Goal: Information Seeking & Learning: Learn about a topic

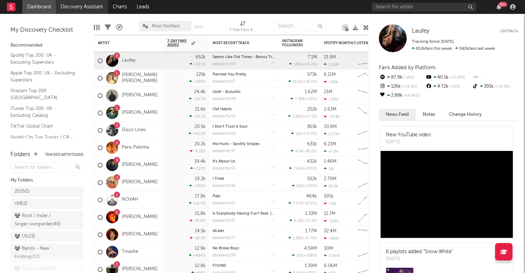
click at [79, 6] on link "Discovery Assistant" at bounding box center [82, 7] width 52 height 14
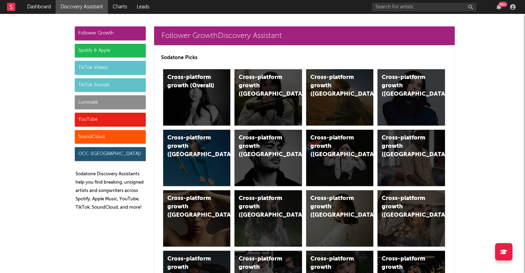
click at [88, 51] on div "Spotify & Apple" at bounding box center [110, 51] width 71 height 14
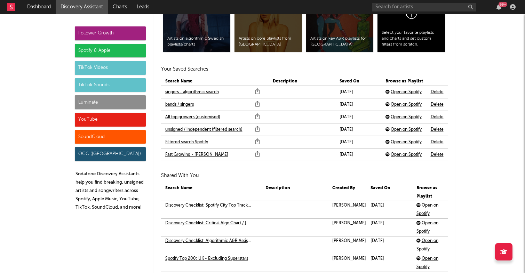
scroll to position [1511, 0]
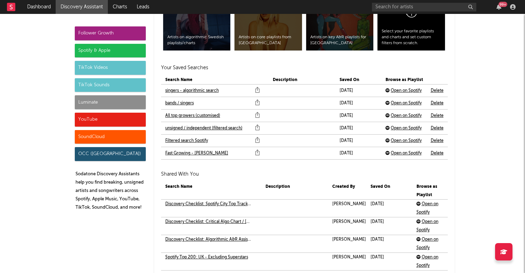
click at [203, 153] on link "Fast Growing - Ellie Scougall" at bounding box center [196, 153] width 63 height 8
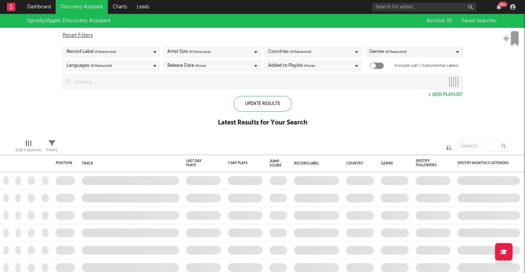
checkbox input "true"
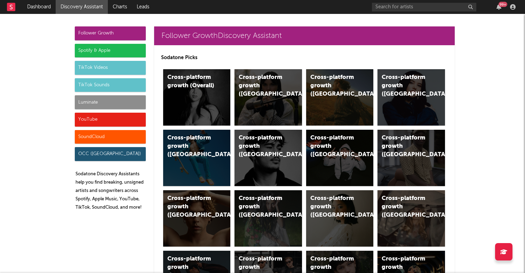
click at [121, 56] on div "Spotify & Apple" at bounding box center [110, 51] width 71 height 14
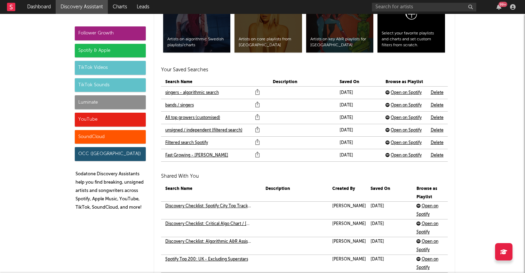
scroll to position [1522, 0]
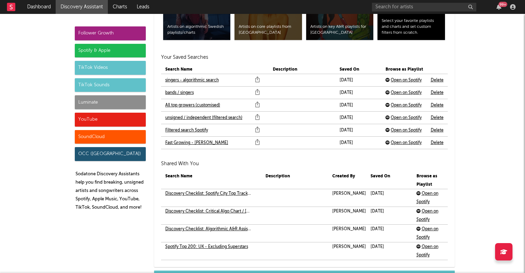
click at [193, 117] on link "unsigned / independent (filtered search)" at bounding box center [203, 118] width 77 height 8
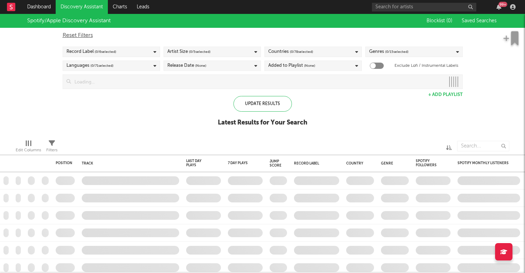
checkbox input "true"
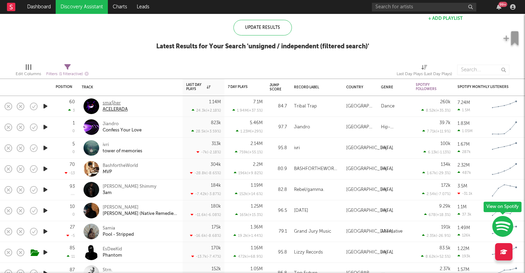
click at [118, 103] on div "sma$her" at bounding box center [115, 103] width 25 height 6
click at [388, 6] on input "text" at bounding box center [424, 7] width 104 height 9
type input "tribal trap"
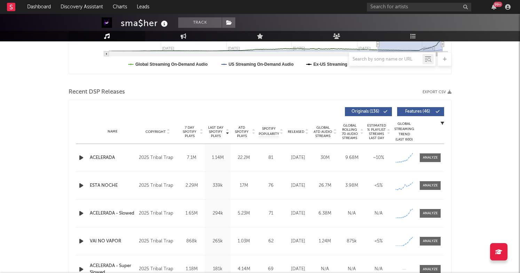
scroll to position [222, 0]
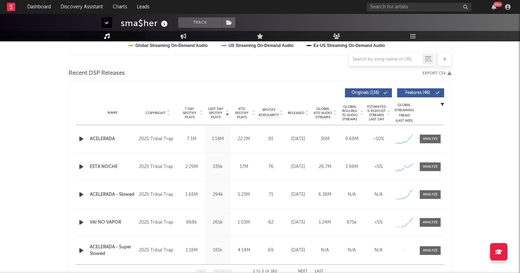
click at [81, 138] on icon "button" at bounding box center [81, 139] width 7 height 9
click at [250, 264] on div at bounding box center [259, 265] width 87 height 2
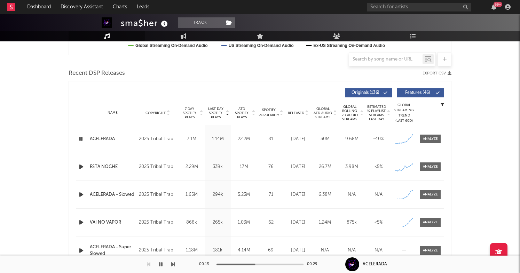
click at [272, 264] on div at bounding box center [259, 265] width 87 height 2
click at [84, 166] on icon "button" at bounding box center [81, 166] width 7 height 9
click at [255, 265] on div "00:00 00:29" at bounding box center [260, 264] width 122 height 17
click at [255, 263] on div "00:00 00:29" at bounding box center [260, 264] width 122 height 17
click at [253, 264] on div at bounding box center [259, 265] width 87 height 2
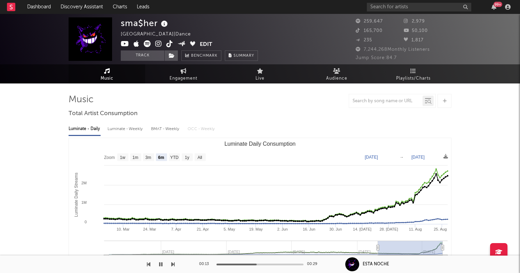
scroll to position [0, 0]
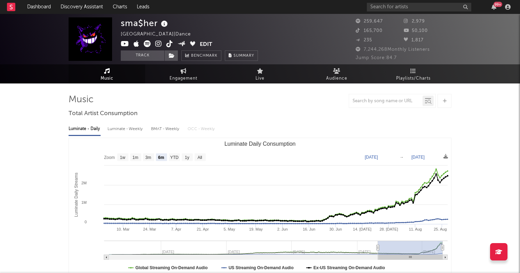
click at [166, 24] on icon at bounding box center [164, 24] width 10 height 10
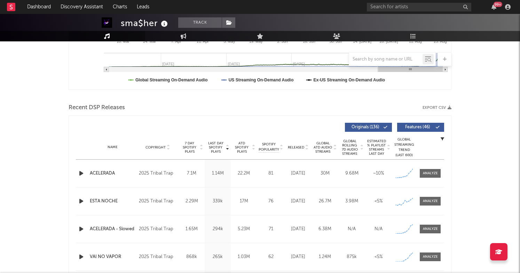
scroll to position [64, 0]
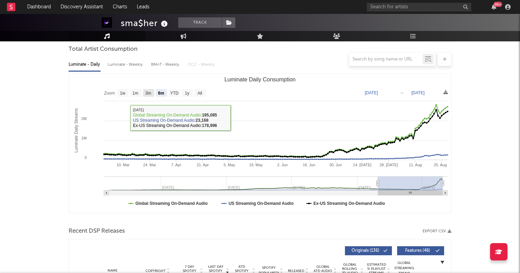
click at [146, 91] on text "3m" at bounding box center [148, 93] width 6 height 5
select select "3m"
type input "2025-05-28"
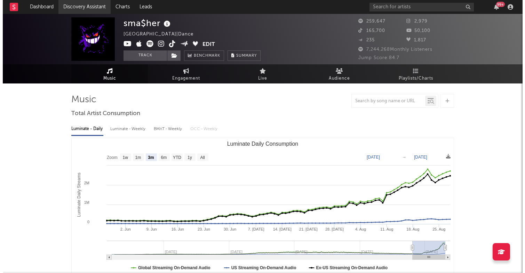
scroll to position [0, 0]
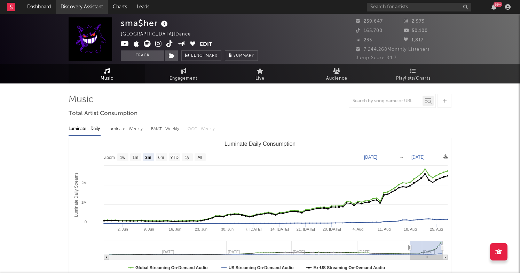
click at [85, 6] on link "Discovery Assistant" at bounding box center [82, 7] width 52 height 14
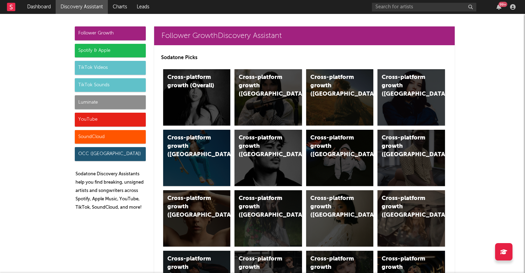
click at [111, 45] on div "Spotify & Apple" at bounding box center [110, 51] width 71 height 14
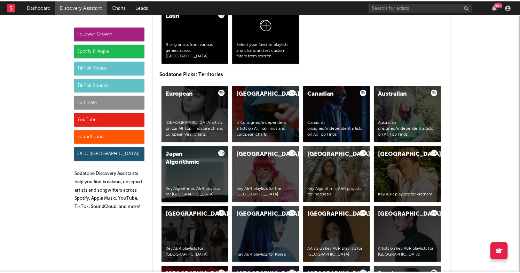
scroll to position [1165, 0]
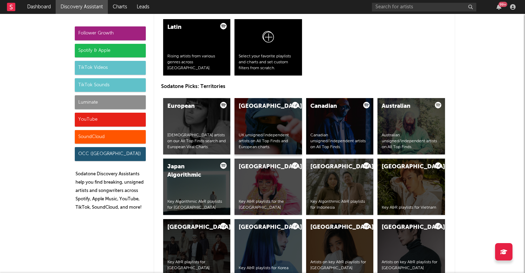
click at [253, 113] on div "United Kingdom UK unsigned/independent artists on All Top Finds and European ch…" at bounding box center [269, 126] width 68 height 56
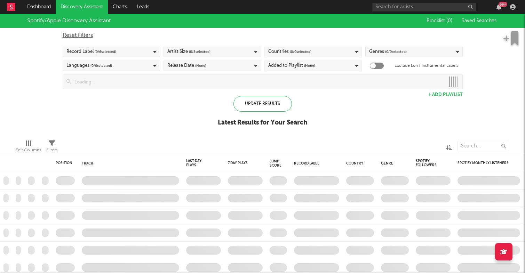
checkbox input "true"
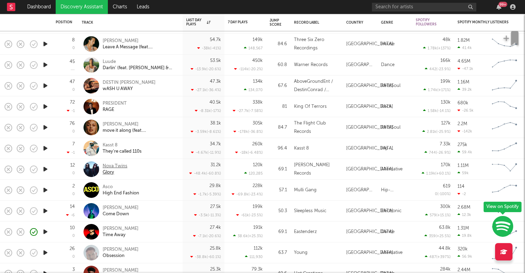
click at [119, 164] on div "Nova Twins" at bounding box center [115, 166] width 25 height 6
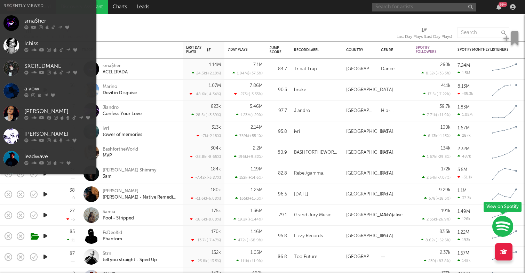
click at [396, 10] on input "text" at bounding box center [424, 7] width 104 height 9
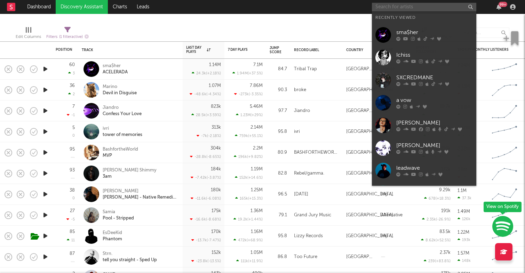
type input "j"
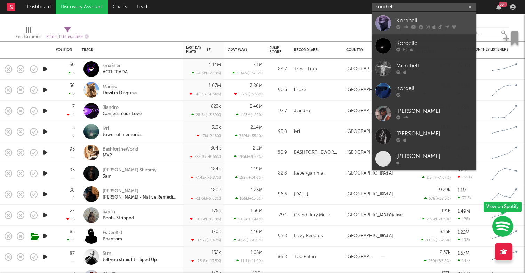
type input "kordhell"
click at [421, 20] on div "Kordhell" at bounding box center [434, 21] width 77 height 8
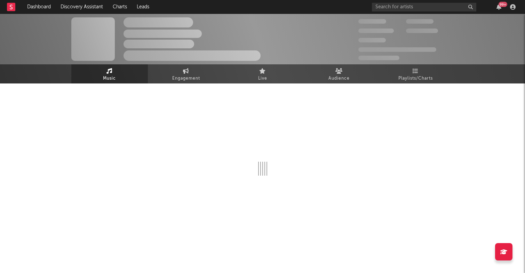
select select "6m"
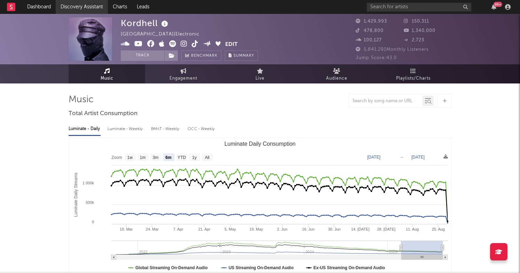
click at [98, 8] on link "Discovery Assistant" at bounding box center [82, 7] width 52 height 14
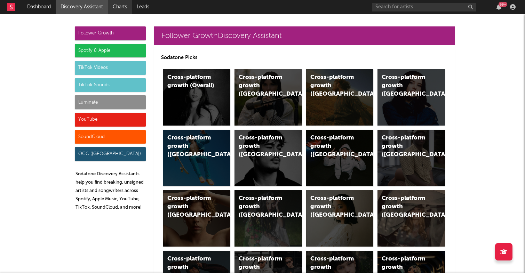
click at [126, 7] on link "Charts" at bounding box center [120, 7] width 24 height 14
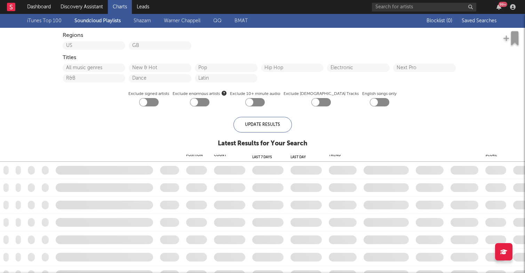
checkbox input "true"
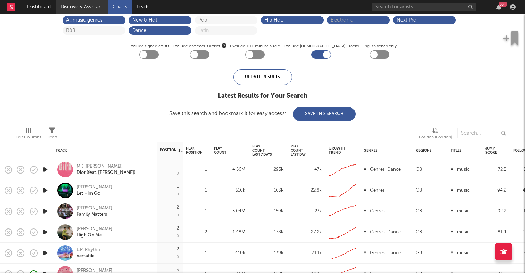
click at [101, 7] on link "Discovery Assistant" at bounding box center [82, 7] width 52 height 14
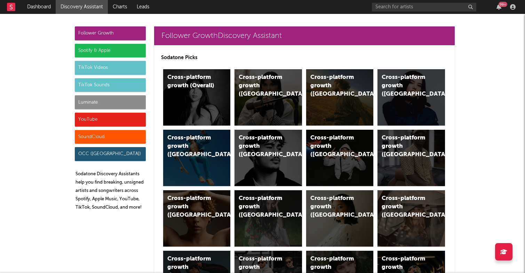
click at [134, 49] on div "Spotify & Apple" at bounding box center [110, 51] width 71 height 14
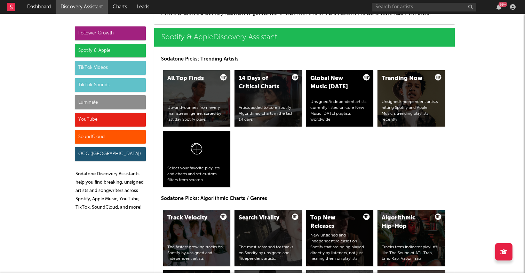
scroll to position [696, 0]
click at [191, 219] on div "Track Velocity" at bounding box center [190, 218] width 47 height 8
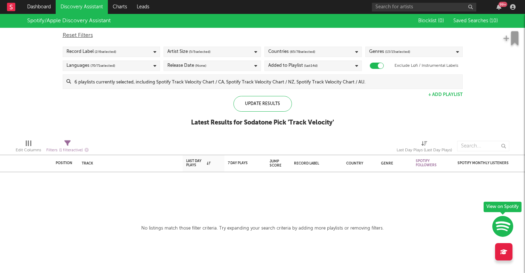
click at [370, 65] on div at bounding box center [377, 66] width 14 height 6
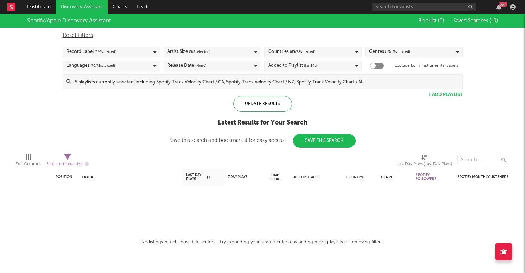
click at [169, 66] on div "Release Date (None)" at bounding box center [186, 66] width 39 height 8
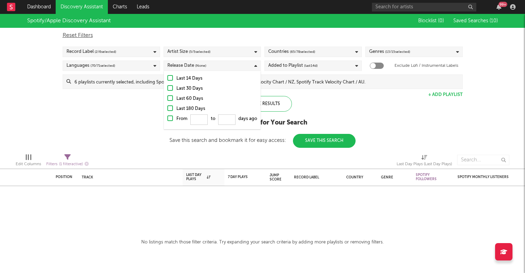
click at [168, 108] on div at bounding box center [170, 108] width 6 height 6
click at [167, 108] on input "Last 180 Days" at bounding box center [167, 109] width 0 height 8
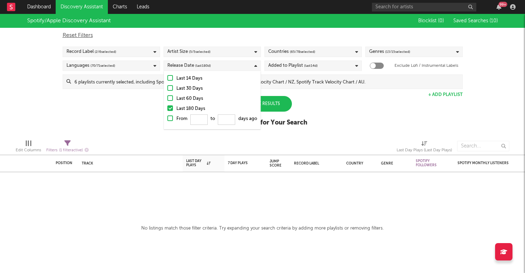
click at [130, 48] on div "Record Label ( 2 / 6 selected)" at bounding box center [111, 52] width 97 height 10
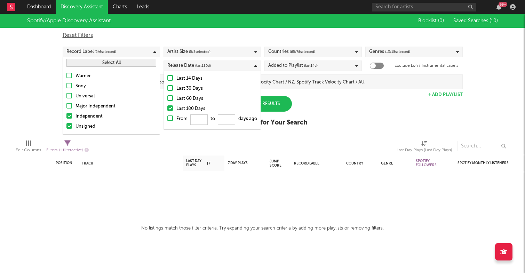
click at [96, 104] on div "Major Independent" at bounding box center [116, 106] width 81 height 8
click at [66, 104] on input "Major Independent" at bounding box center [66, 106] width 0 height 8
click at [315, 97] on div "Spotify/Apple Discovery Assistant Blocklist ( 0 ) Saved Searches ( 10 ) Reset F…" at bounding box center [262, 74] width 525 height 120
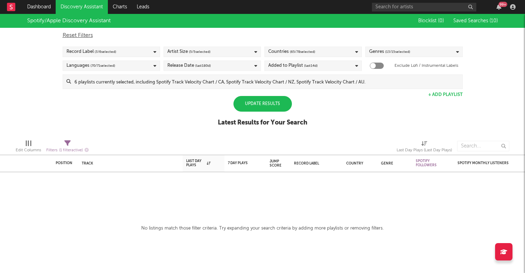
click at [276, 101] on div "Update Results" at bounding box center [262, 104] width 58 height 16
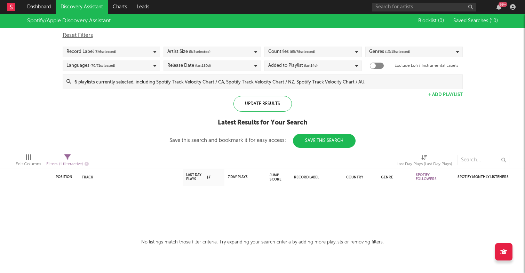
click at [310, 70] on div "Added to Playlist (last 14 d)" at bounding box center [312, 66] width 97 height 10
click at [162, 105] on div "Spotify/Apple Discovery Assistant Blocklist ( 0 ) Saved Searches ( 10 ) Reset F…" at bounding box center [262, 81] width 525 height 134
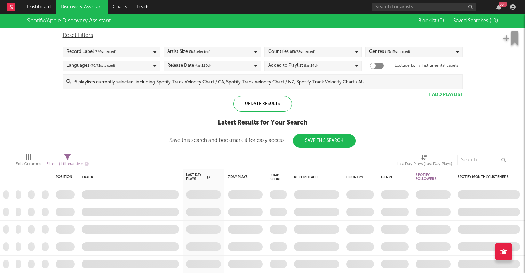
checkbox input "true"
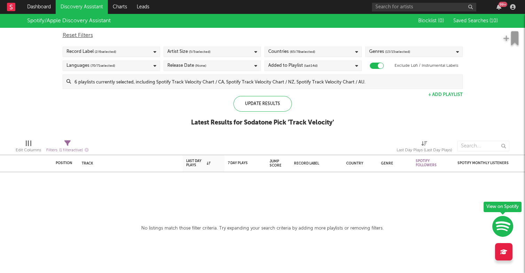
click at [91, 9] on link "Discovery Assistant" at bounding box center [82, 7] width 52 height 14
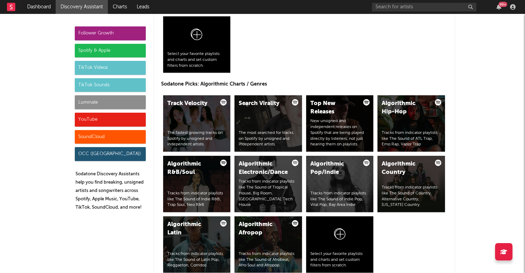
scroll to position [782, 0]
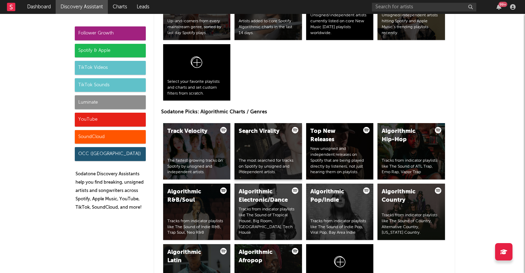
click at [256, 132] on div "Search Virality" at bounding box center [262, 131] width 47 height 8
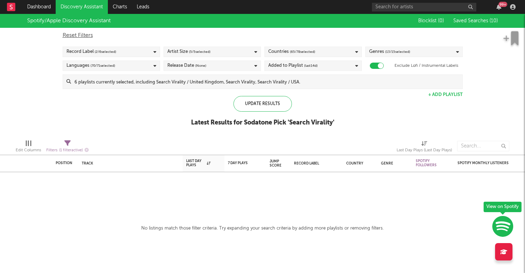
click at [143, 53] on div "Record Label ( 2 / 6 selected)" at bounding box center [111, 52] width 97 height 10
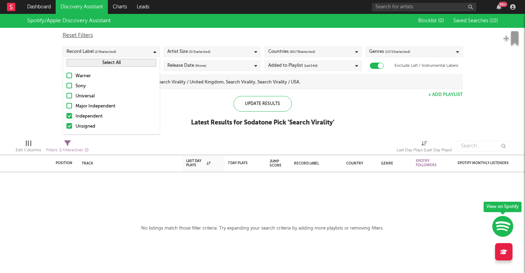
click at [102, 104] on div "Major Independent" at bounding box center [116, 106] width 81 height 8
click at [66, 104] on input "Major Independent" at bounding box center [66, 106] width 0 height 8
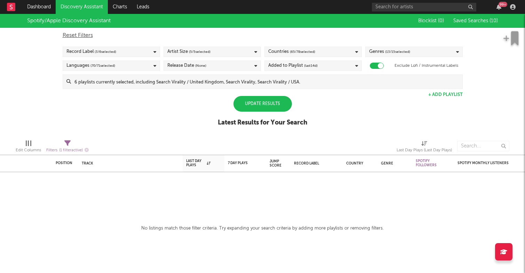
click at [244, 101] on div "Update Results" at bounding box center [262, 104] width 58 height 16
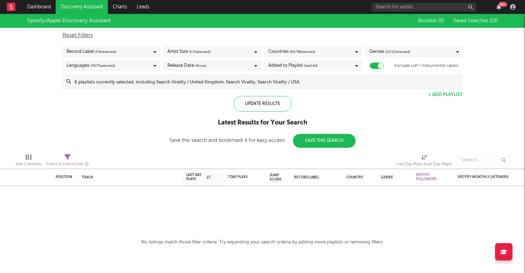
click at [119, 67] on div "Languages ( 70 / 71 selected)" at bounding box center [111, 66] width 97 height 10
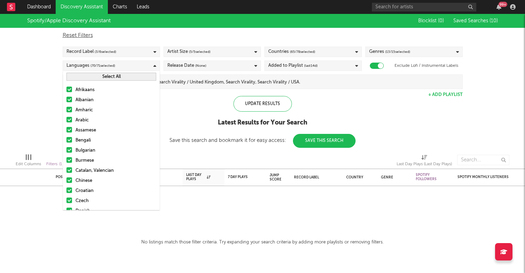
click at [238, 68] on div "Release Date (None)" at bounding box center [212, 66] width 97 height 10
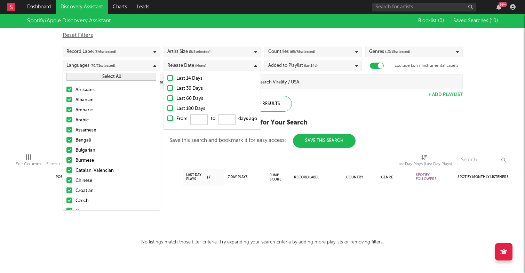
click at [186, 110] on div "Last 180 Days" at bounding box center [216, 109] width 81 height 8
click at [167, 110] on input "Last 180 Days" at bounding box center [167, 109] width 0 height 8
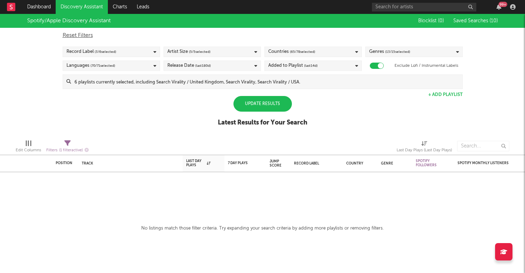
click at [268, 97] on div "Update Results" at bounding box center [262, 104] width 58 height 16
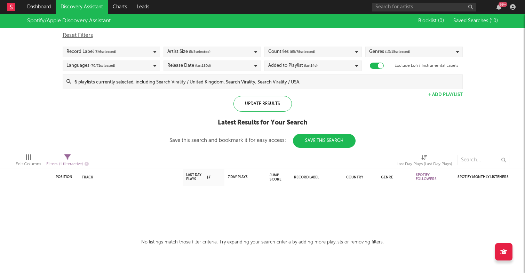
click at [308, 65] on span "(last 14 d)" at bounding box center [311, 66] width 14 height 8
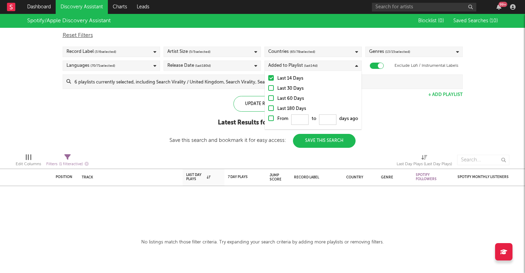
click at [290, 106] on div "Last 180 Days" at bounding box center [317, 109] width 81 height 8
click at [268, 106] on input "Last 180 Days" at bounding box center [268, 109] width 0 height 8
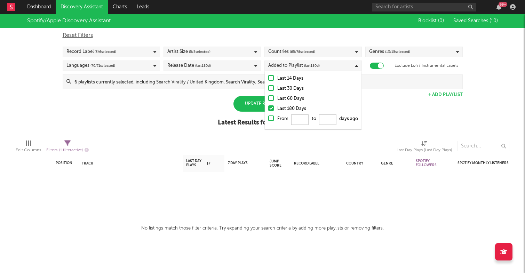
click at [257, 101] on div "Update Results" at bounding box center [262, 104] width 58 height 16
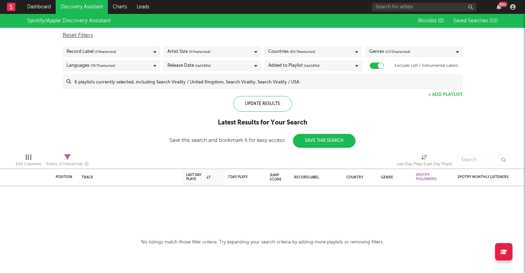
click at [395, 50] on span "( 13 / 15 selected)" at bounding box center [397, 52] width 25 height 8
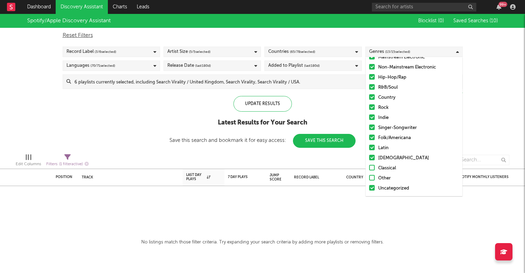
scroll to position [29, 0]
click at [332, 93] on div "Spotify/Apple Discovery Assistant Blocklist ( 0 ) Saved Searches ( 10 ) Reset F…" at bounding box center [262, 81] width 525 height 134
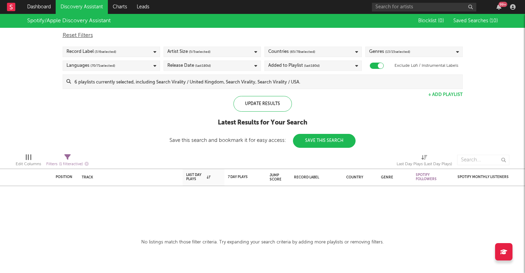
click at [73, 37] on div "Reset Filters" at bounding box center [263, 35] width 400 height 8
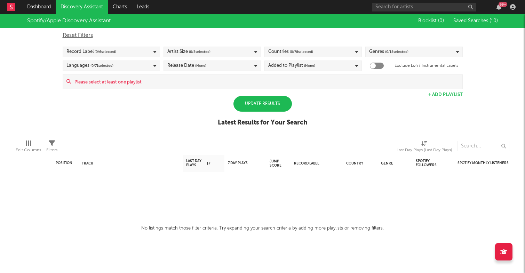
click at [262, 106] on div "Update Results" at bounding box center [262, 104] width 58 height 16
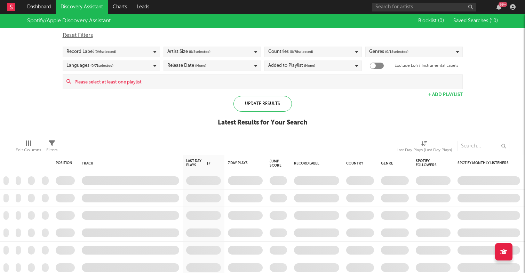
click at [134, 81] on input at bounding box center [266, 82] width 391 height 14
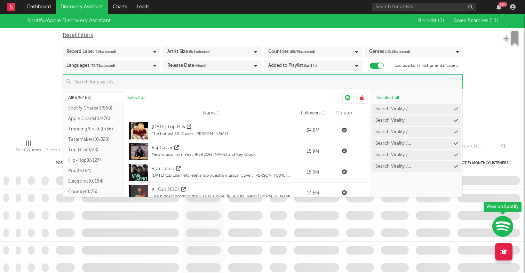
checkbox input "true"
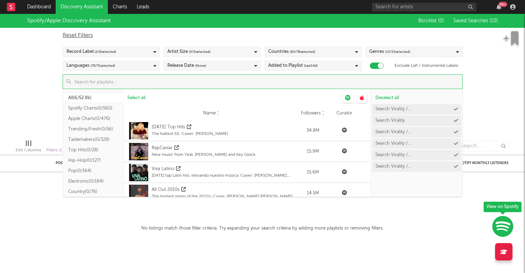
click at [70, 7] on link "Discovery Assistant" at bounding box center [82, 7] width 52 height 14
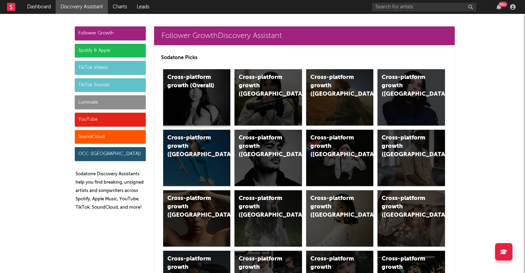
click at [206, 83] on div "Cross-platform growth (Overall)" at bounding box center [190, 81] width 47 height 17
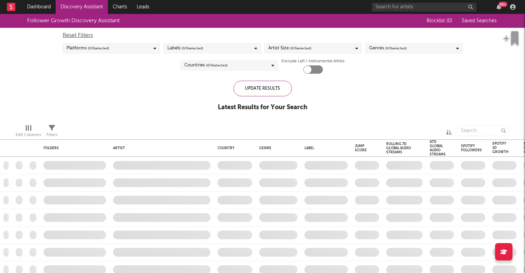
checkbox input "true"
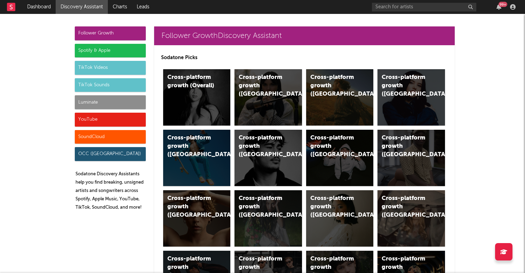
click at [116, 51] on div "Spotify & Apple" at bounding box center [110, 51] width 71 height 14
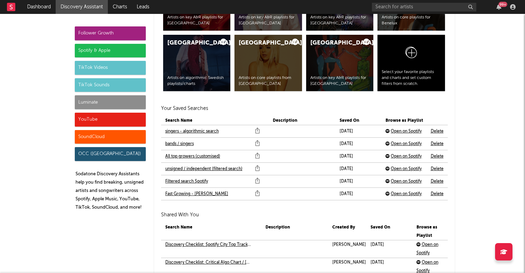
scroll to position [1472, 0]
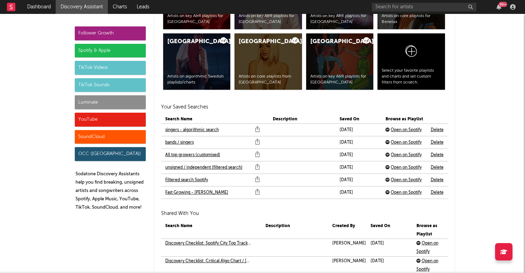
click at [205, 155] on link "All top growers (customised)" at bounding box center [192, 155] width 55 height 8
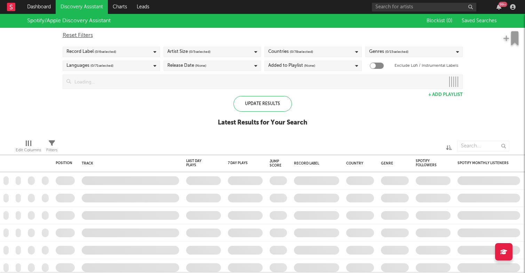
checkbox input "true"
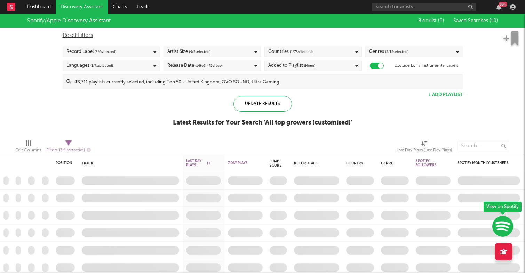
click at [173, 118] on div "Update Results Latest Results for Your Search ' All top growers (customised) '" at bounding box center [262, 115] width 179 height 38
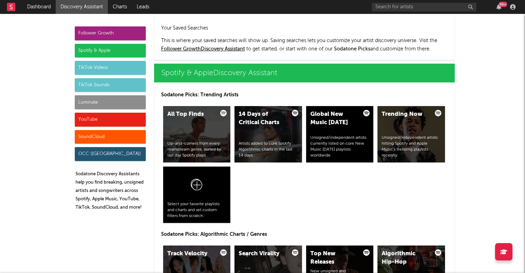
scroll to position [690, 0]
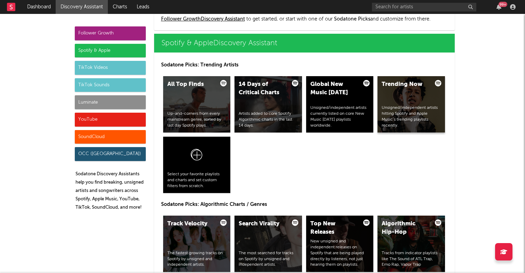
click at [391, 90] on div "Trending Now Unsigned/independent artists hitting Spotify and Apple Music’s tre…" at bounding box center [412, 104] width 68 height 56
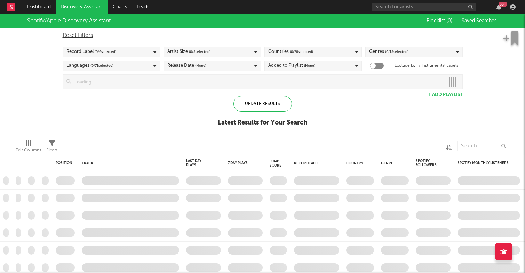
checkbox input "true"
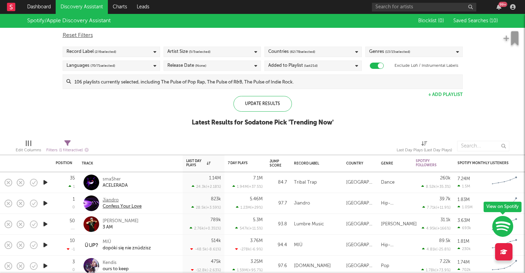
click at [111, 199] on div "Jiandro" at bounding box center [122, 200] width 39 height 6
click at [115, 198] on div "Jiandro" at bounding box center [122, 200] width 39 height 6
click at [96, 7] on link "Discovery Assistant" at bounding box center [82, 7] width 52 height 14
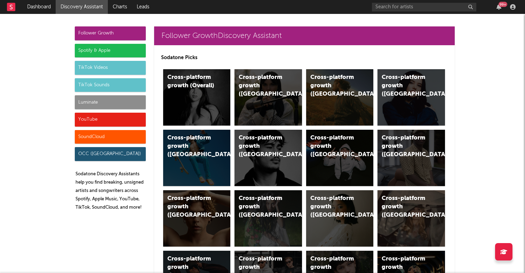
click at [96, 46] on div "Spotify & Apple" at bounding box center [110, 51] width 71 height 14
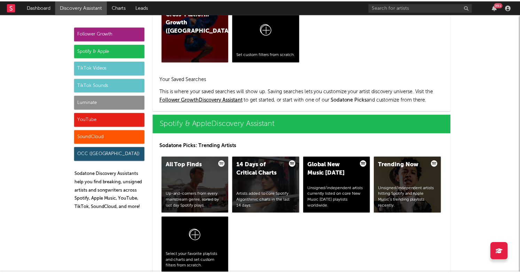
scroll to position [696, 0]
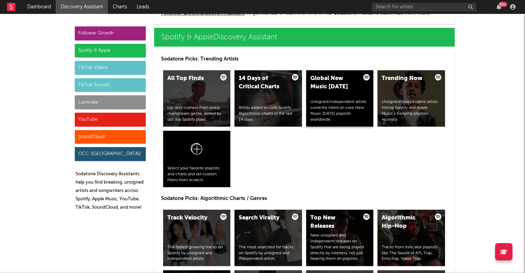
click at [316, 78] on div "Global New Music Friday" at bounding box center [333, 82] width 47 height 17
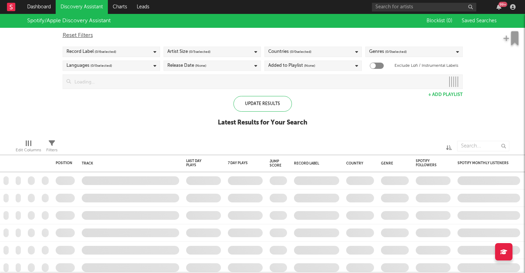
checkbox input "true"
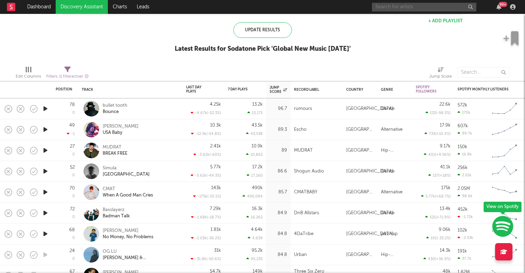
click at [410, 6] on input "text" at bounding box center [424, 7] width 104 height 9
type input "kordhel"
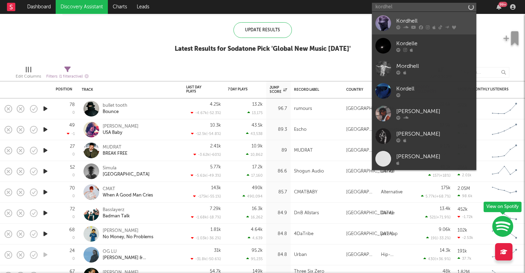
click at [403, 23] on div "Kordhell" at bounding box center [434, 21] width 77 height 8
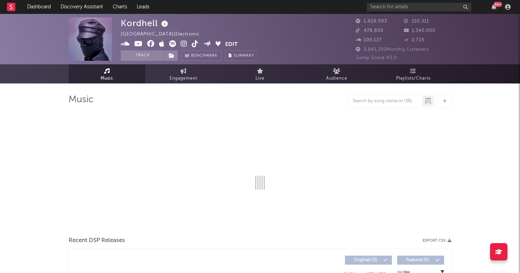
select select "6m"
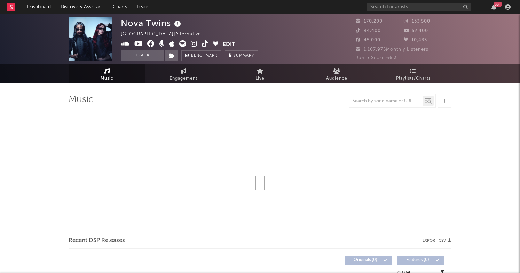
select select "6m"
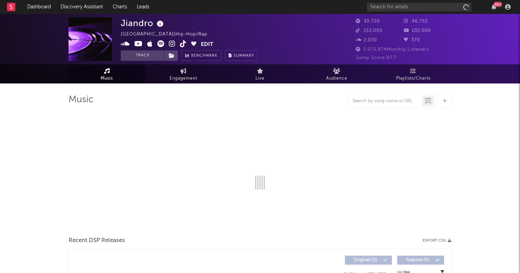
select select "1w"
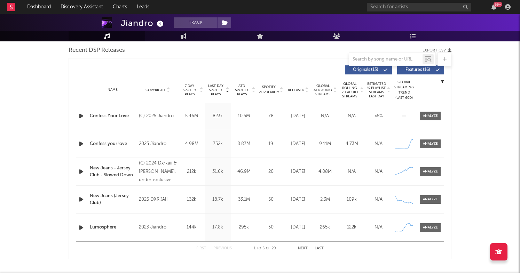
scroll to position [245, 0]
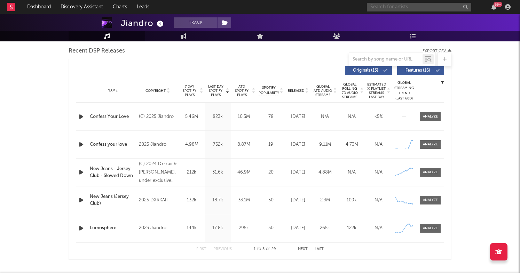
click at [433, 8] on input "text" at bounding box center [419, 7] width 104 height 9
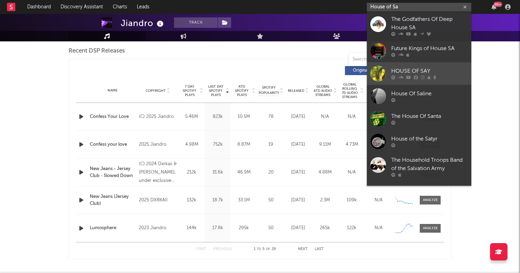
type input "House of Sa"
click at [424, 66] on link "HOUSE OF SAY" at bounding box center [419, 73] width 104 height 23
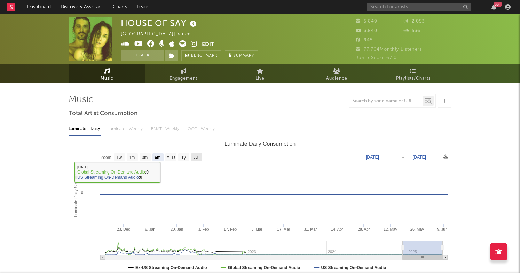
click at [193, 159] on rect "Luminate Daily Consumption" at bounding box center [196, 157] width 11 height 8
select select "All"
type input "2021-03-31"
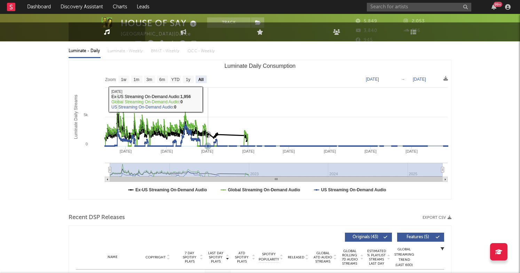
scroll to position [144, 0]
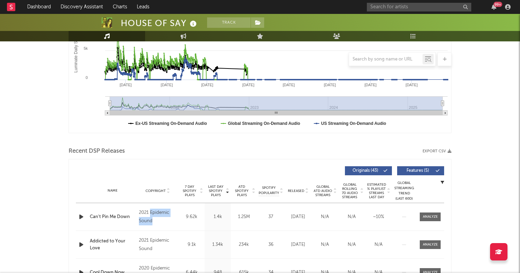
drag, startPoint x: 153, startPoint y: 221, endPoint x: 151, endPoint y: 212, distance: 9.2
click at [151, 212] on div "2021 Epidemic Sound" at bounding box center [158, 217] width 38 height 17
copy div "Epidemic Sound"
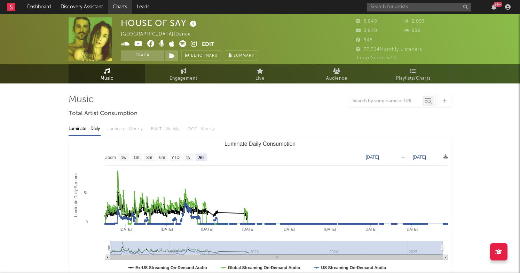
scroll to position [0, 0]
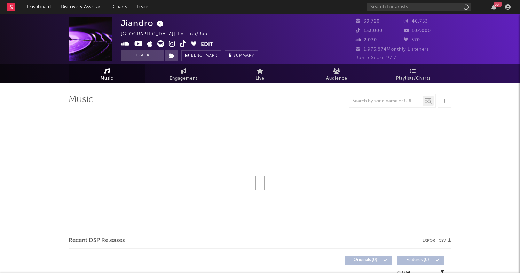
select select "1w"
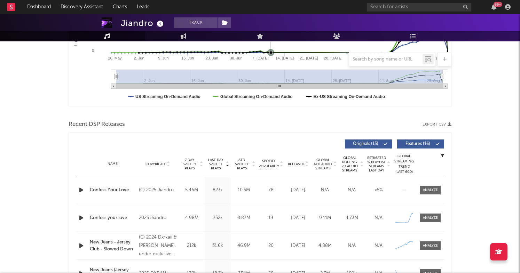
scroll to position [179, 0]
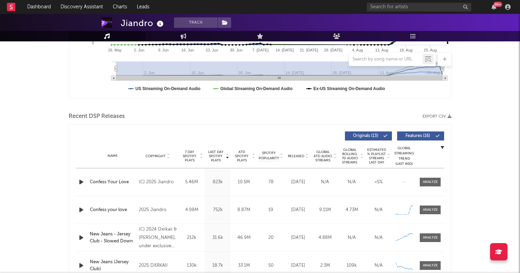
click at [82, 180] on icon "button" at bounding box center [81, 182] width 7 height 9
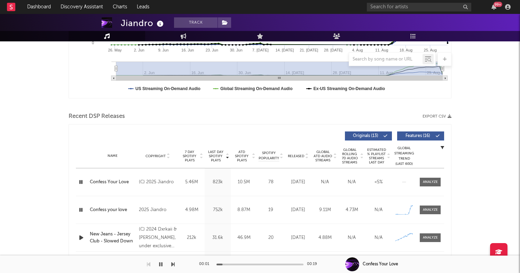
click at [244, 263] on div "00:01 00:19" at bounding box center [260, 264] width 122 height 17
click at [249, 263] on div "00:02 00:19" at bounding box center [260, 264] width 122 height 17
click at [249, 265] on div at bounding box center [259, 265] width 87 height 2
click at [82, 238] on icon "button" at bounding box center [81, 237] width 7 height 9
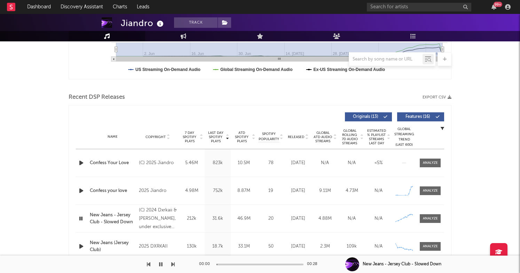
scroll to position [209, 0]
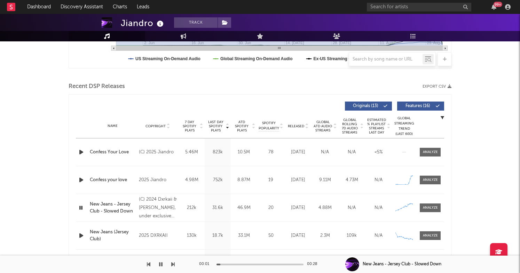
click at [259, 264] on div at bounding box center [259, 265] width 87 height 2
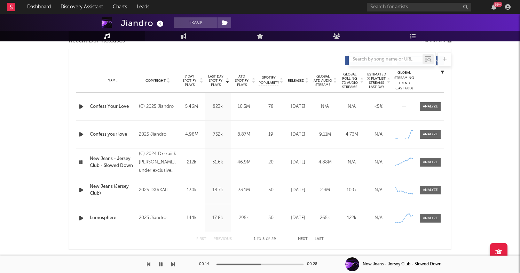
scroll to position [256, 0]
click at [82, 217] on icon "button" at bounding box center [81, 217] width 7 height 9
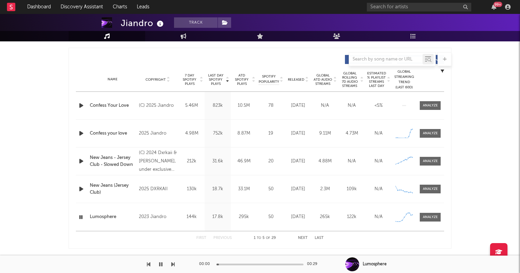
click at [256, 262] on div "00:00 00:29" at bounding box center [260, 264] width 122 height 17
click at [257, 265] on div at bounding box center [259, 265] width 87 height 2
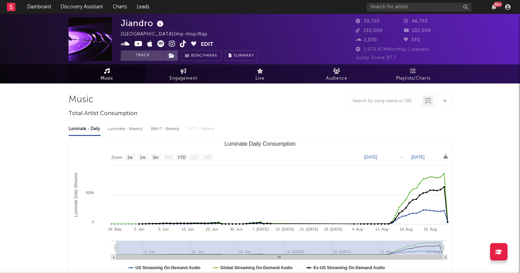
scroll to position [0, 0]
